Goal: Task Accomplishment & Management: Manage account settings

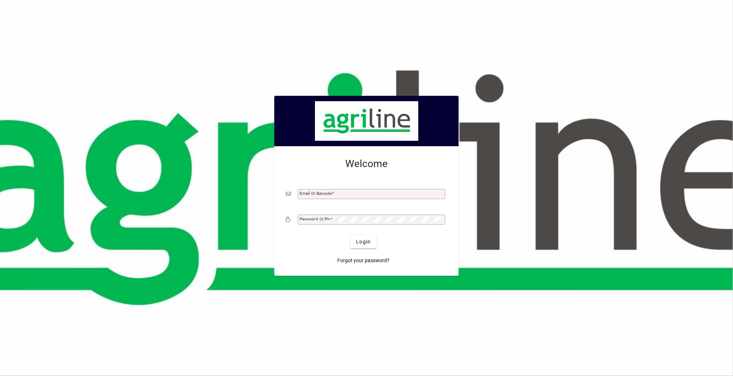
click at [361, 189] on div "Email or Barcode" at bounding box center [372, 194] width 148 height 10
